Goal: Information Seeking & Learning: Learn about a topic

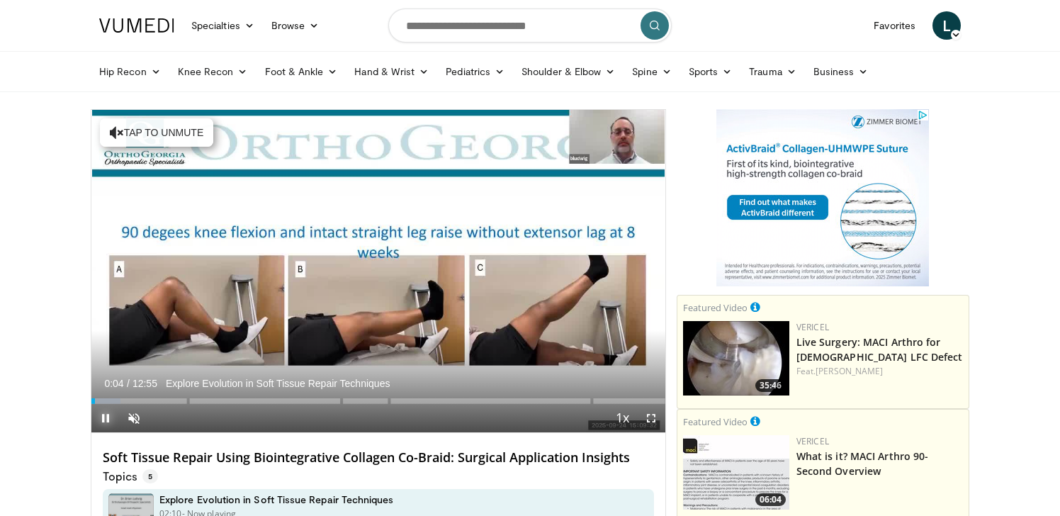
click at [107, 419] on span "Video Player" at bounding box center [105, 418] width 28 height 28
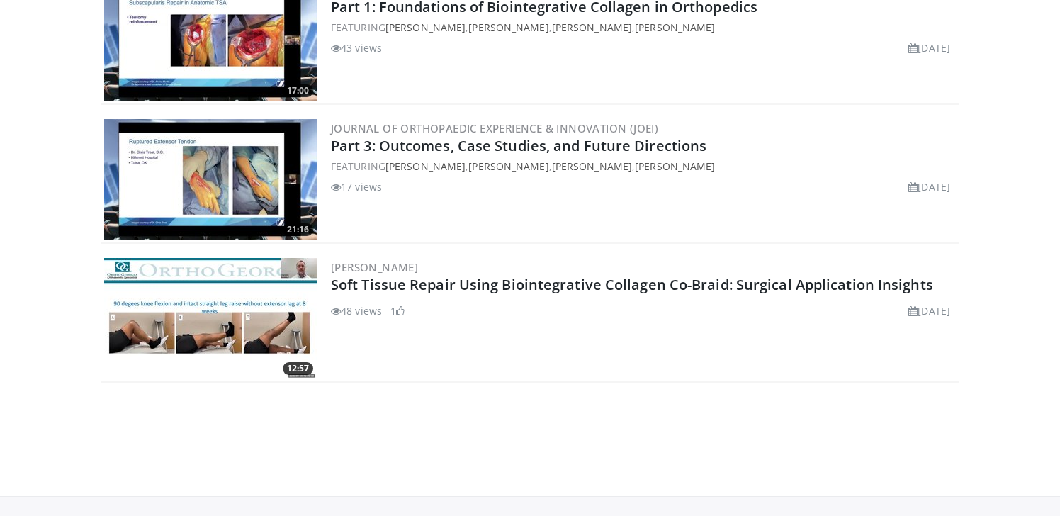
scroll to position [964, 0]
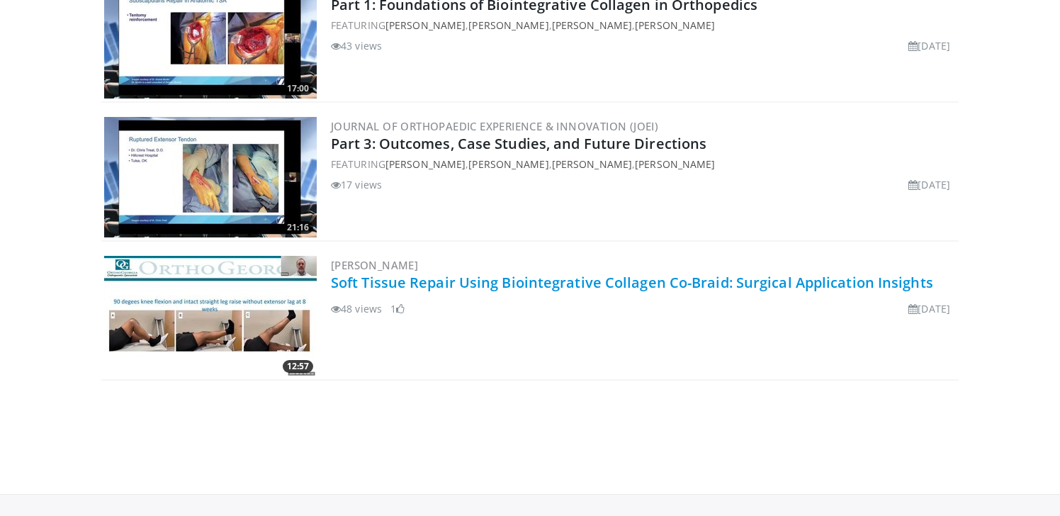
click at [426, 286] on link "Soft Tissue Repair Using Biointegrative Collagen Co-Braid: Surgical Application…" at bounding box center [632, 282] width 602 height 19
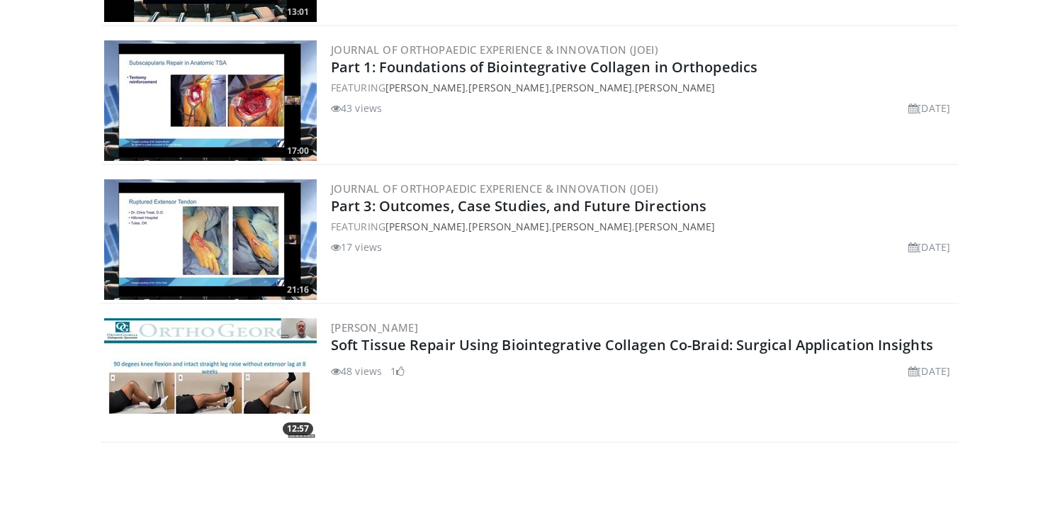
scroll to position [899, 0]
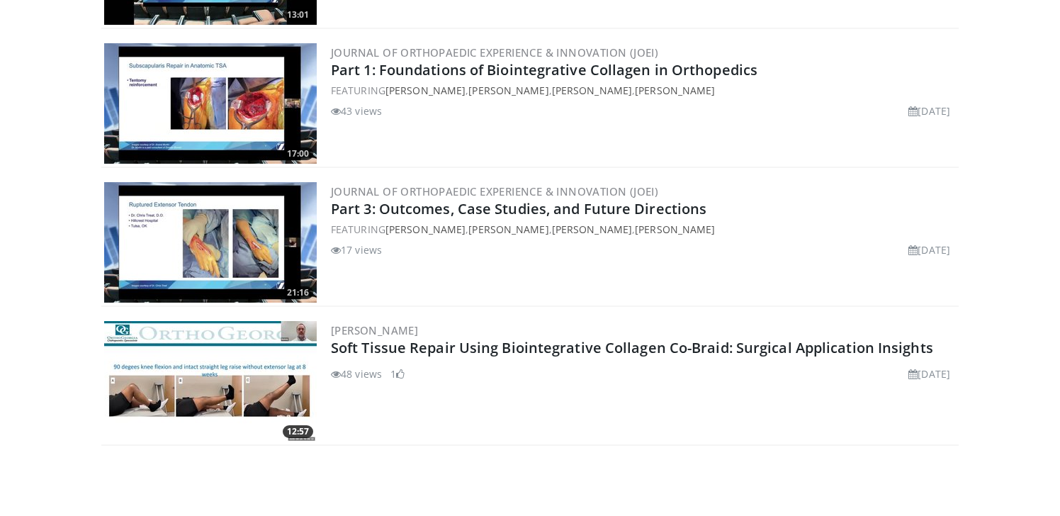
click at [242, 400] on img at bounding box center [210, 381] width 213 height 120
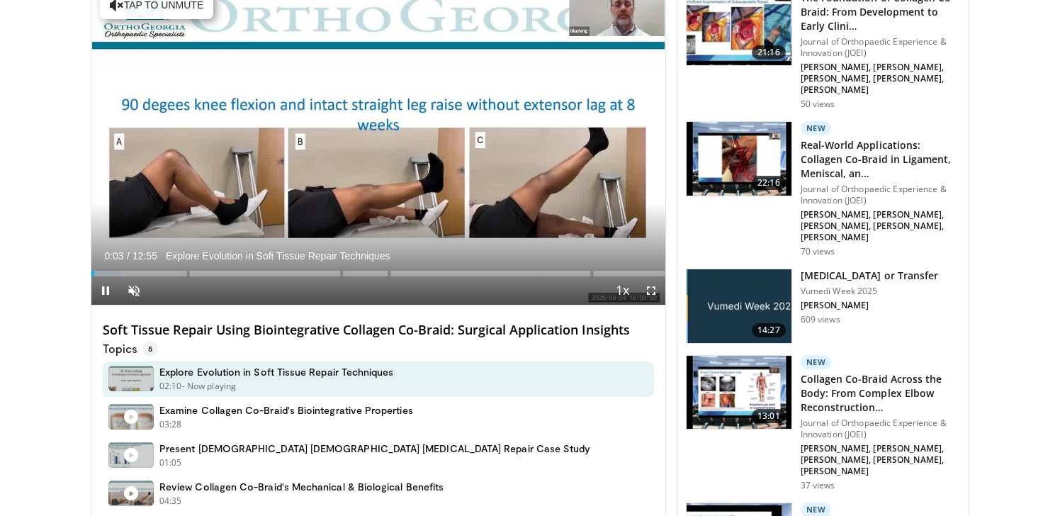
scroll to position [424, 0]
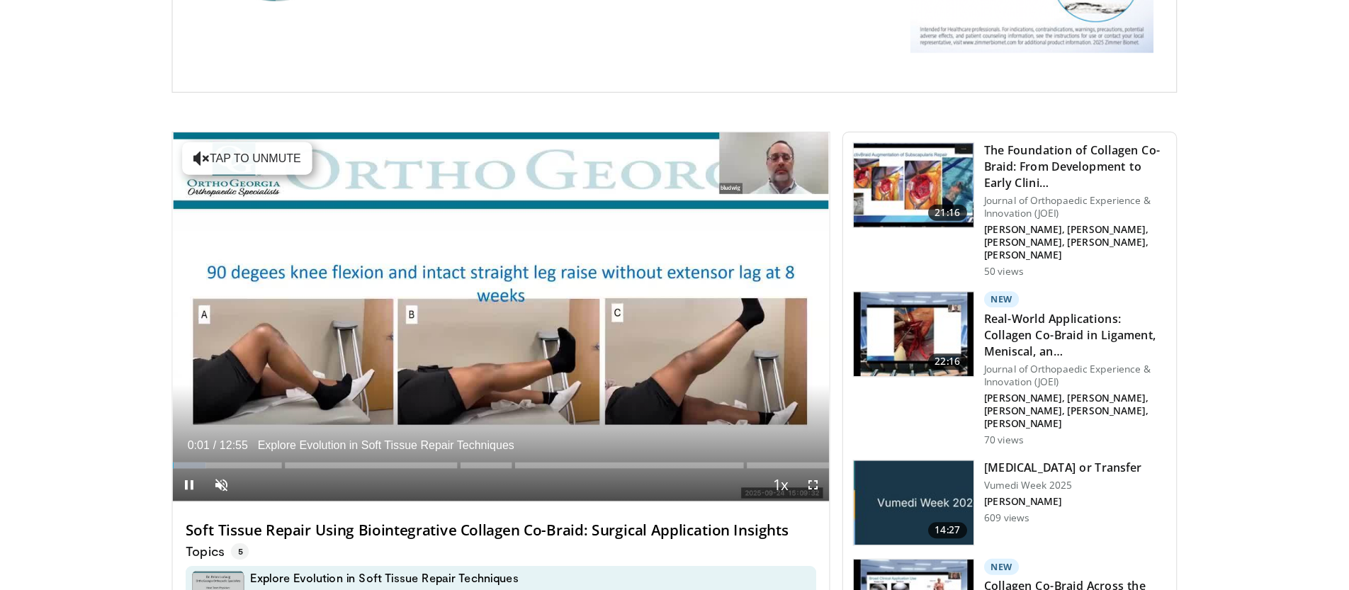
scroll to position [295, 0]
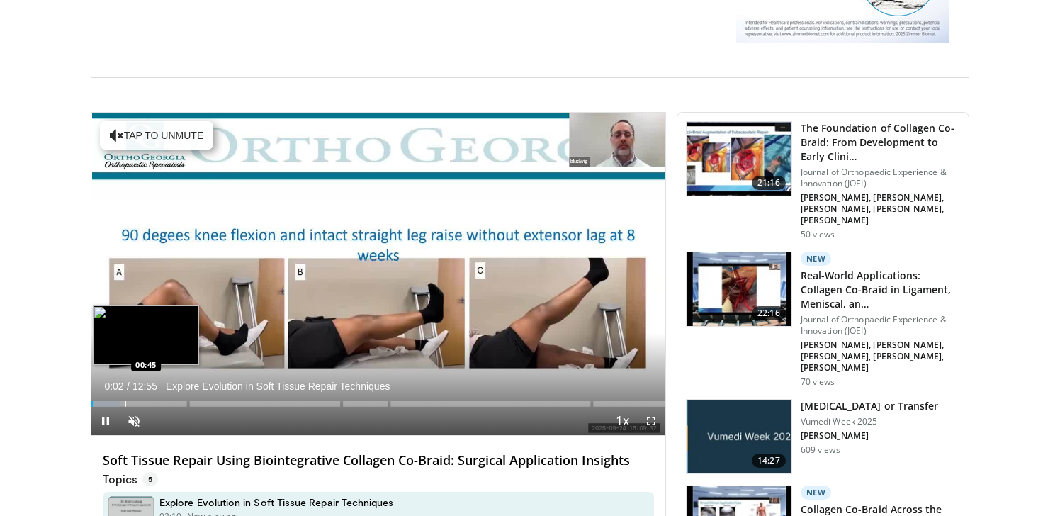
click at [125, 402] on div "Progress Bar" at bounding box center [125, 404] width 1 height 6
click at [160, 402] on div "Progress Bar" at bounding box center [160, 404] width 1 height 6
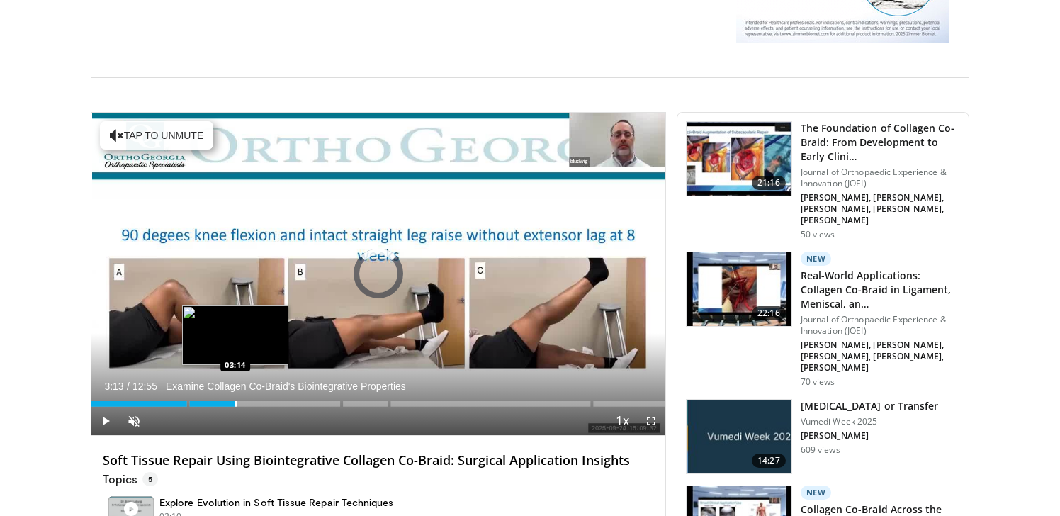
click at [234, 402] on div "Loaded : 0.00% 03:13" at bounding box center [378, 404] width 574 height 6
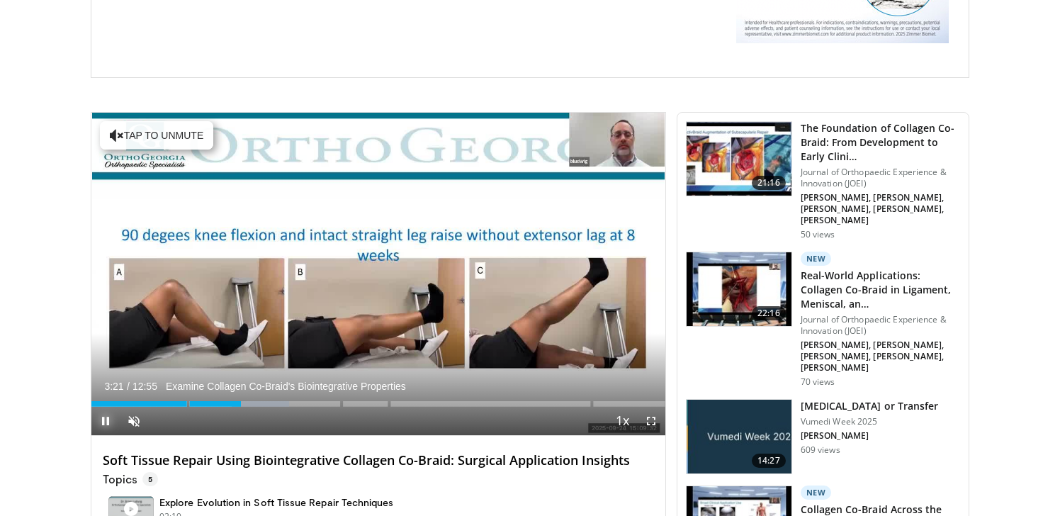
click at [104, 419] on span "Video Player" at bounding box center [105, 421] width 28 height 28
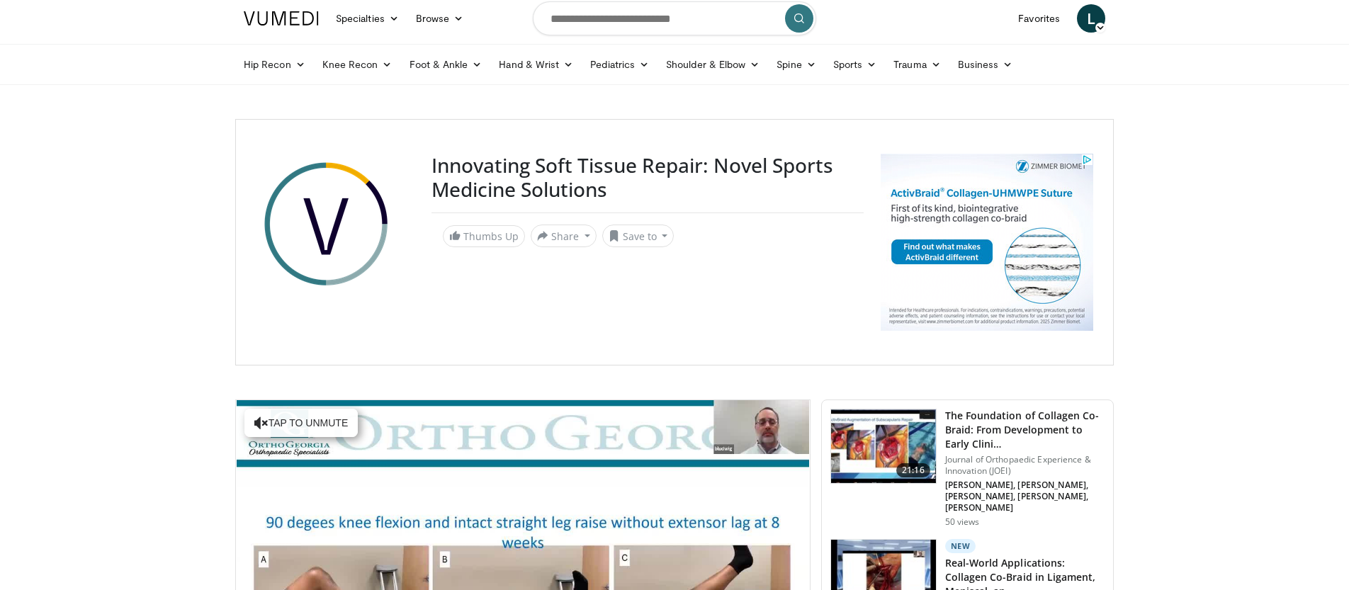
scroll to position [0, 0]
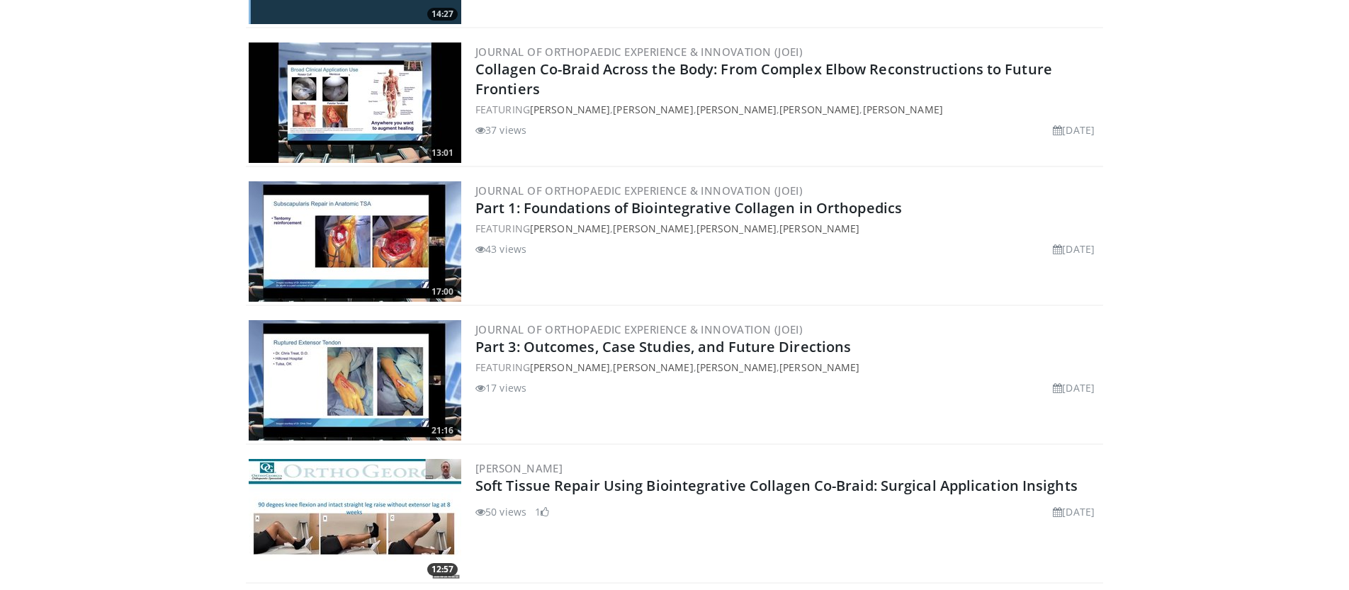
scroll to position [762, 0]
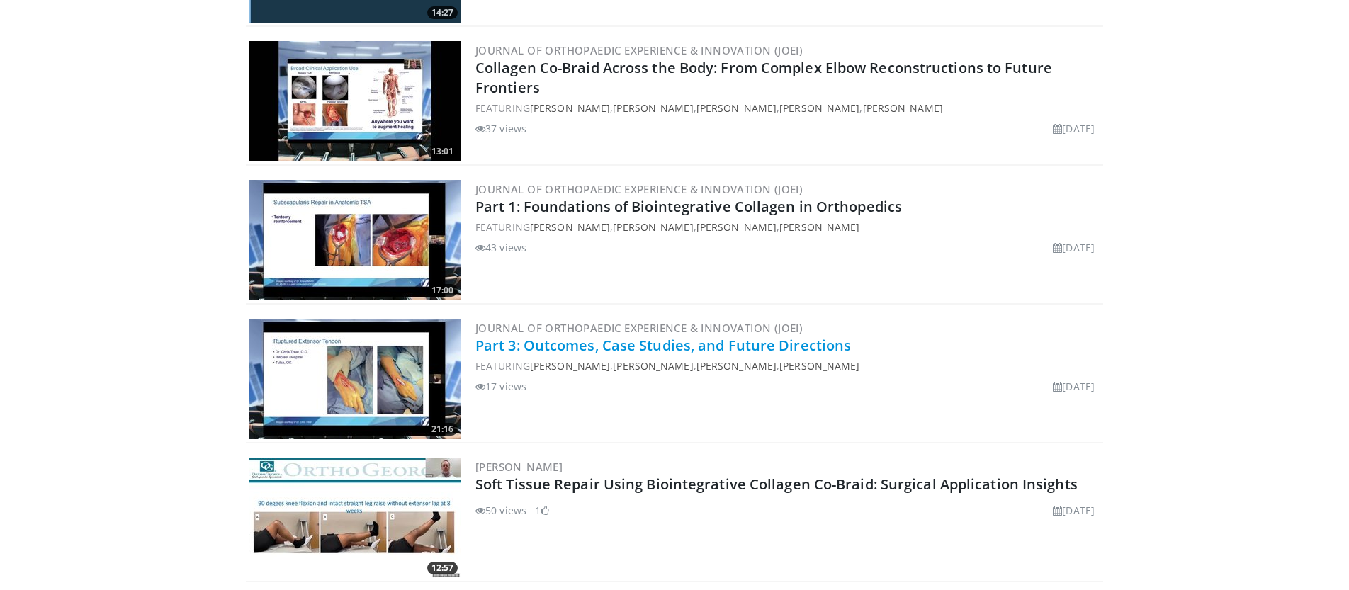
click at [571, 346] on link "Part 3: Outcomes, Case Studies, and Future Directions" at bounding box center [662, 345] width 375 height 19
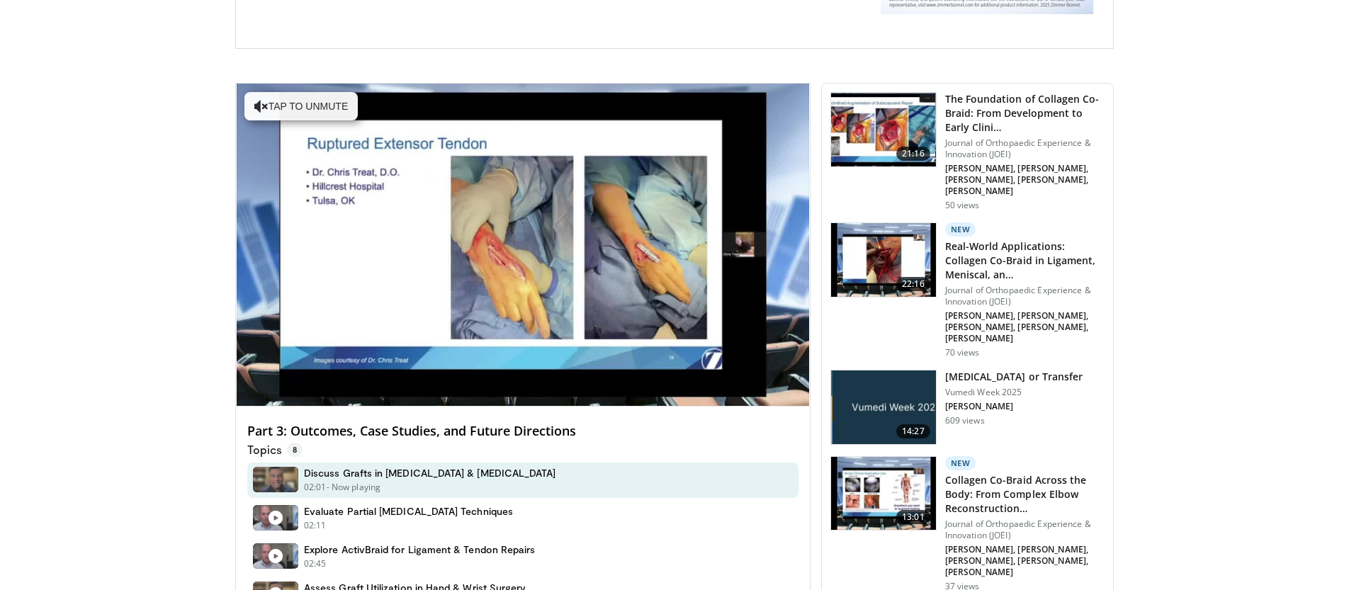
scroll to position [339, 0]
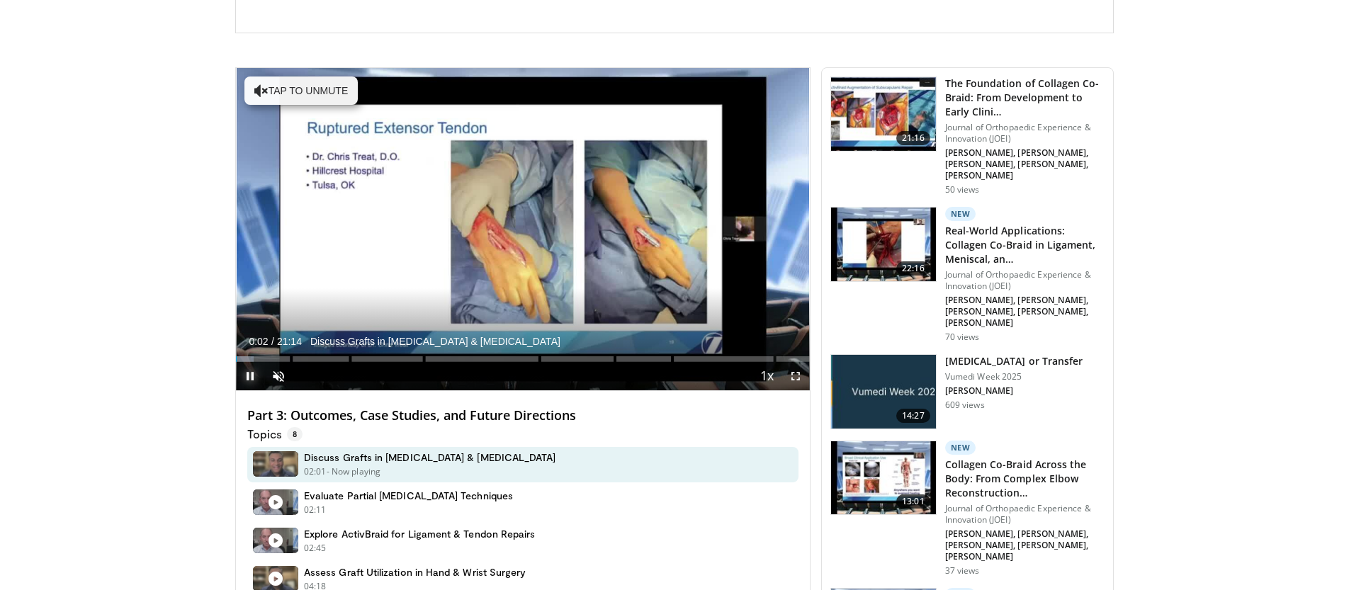
click at [243, 373] on span "Video Player" at bounding box center [250, 376] width 28 height 28
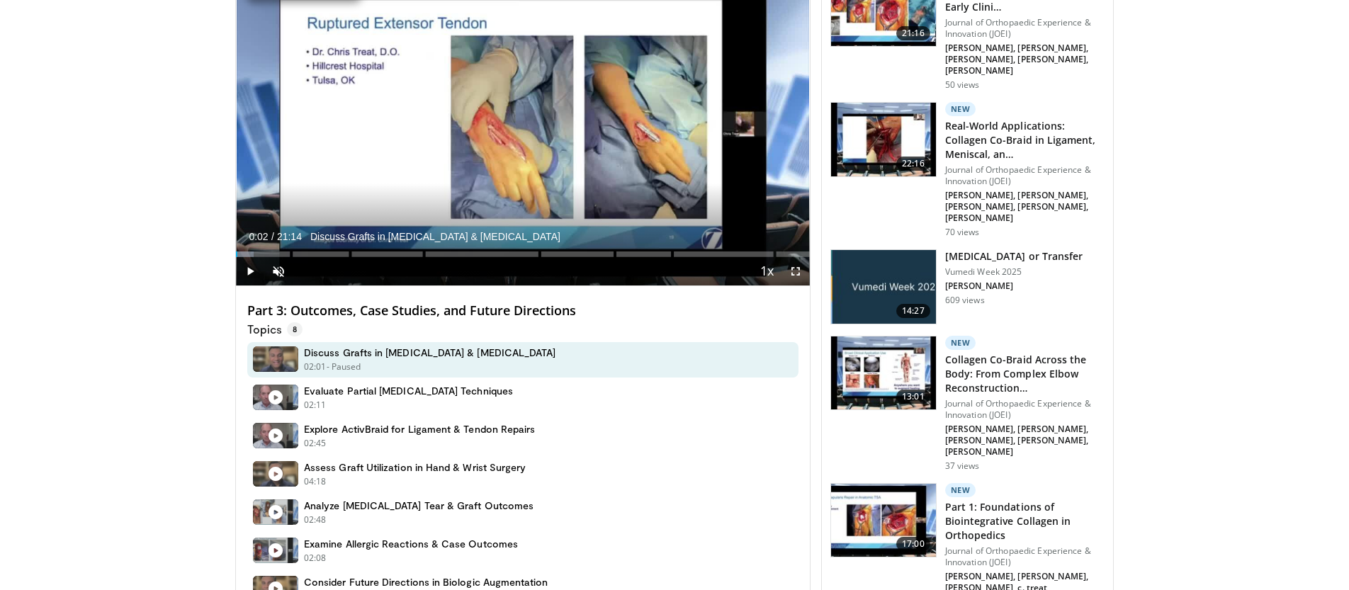
scroll to position [469, 0]
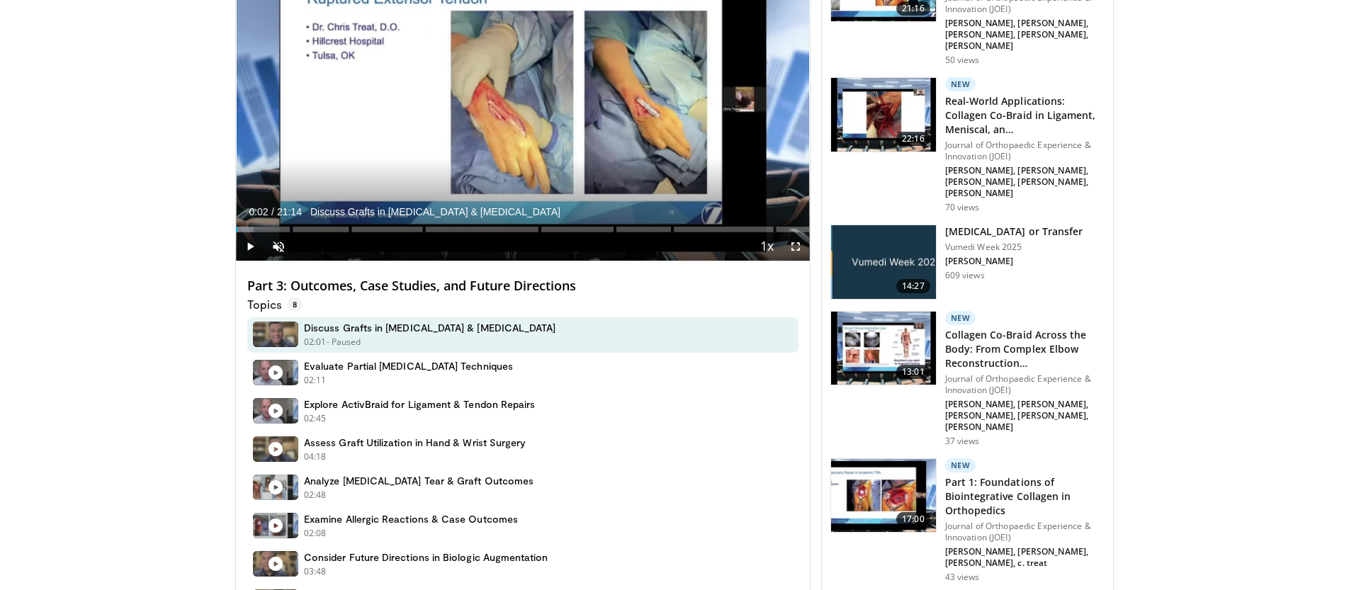
click at [386, 285] on h4 "Part 3: Outcomes, Case Studies, and Future Directions" at bounding box center [522, 286] width 551 height 16
copy div "Part 3: Outcomes, Case Studies, and Future Directions"
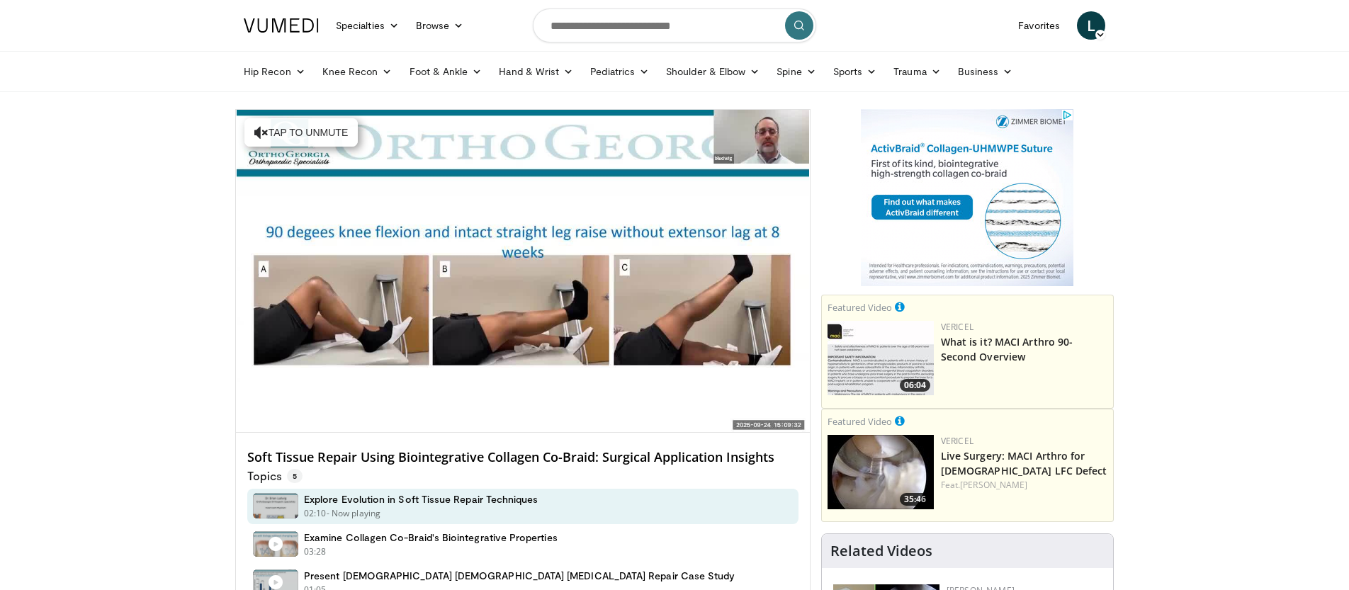
click at [466, 460] on h4 "Soft Tissue Repair Using Biointegrative Collagen Co-Braid: Surgical Application…" at bounding box center [522, 458] width 551 height 16
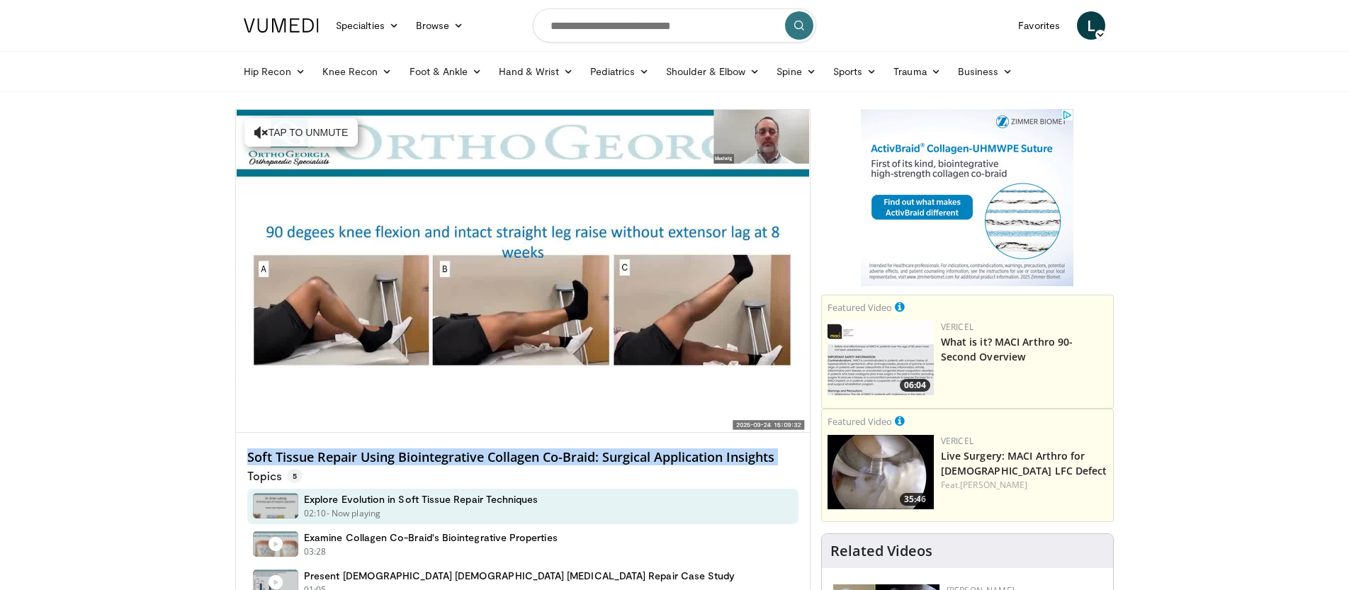
click at [466, 460] on h4 "Soft Tissue Repair Using Biointegrative Collagen Co-Braid: Surgical Application…" at bounding box center [522, 458] width 551 height 16
copy div "Soft Tissue Repair Using Biointegrative Collagen Co-Braid: Surgical Application…"
